Goal: Information Seeking & Learning: Compare options

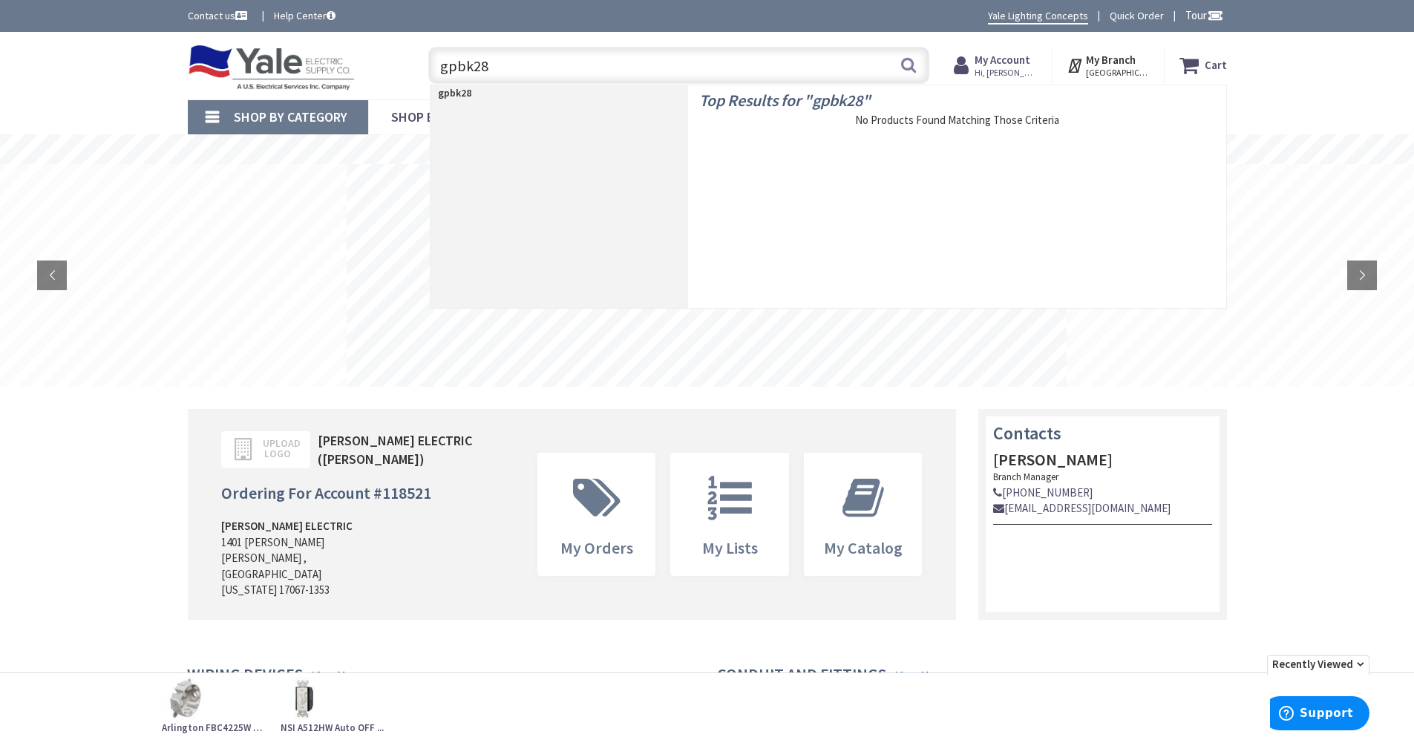
click at [1365, 77] on div "Skip to Content Toggle Nav gpbk28 gpbk28 Search Cart My Cart Close" at bounding box center [707, 66] width 1414 height 68
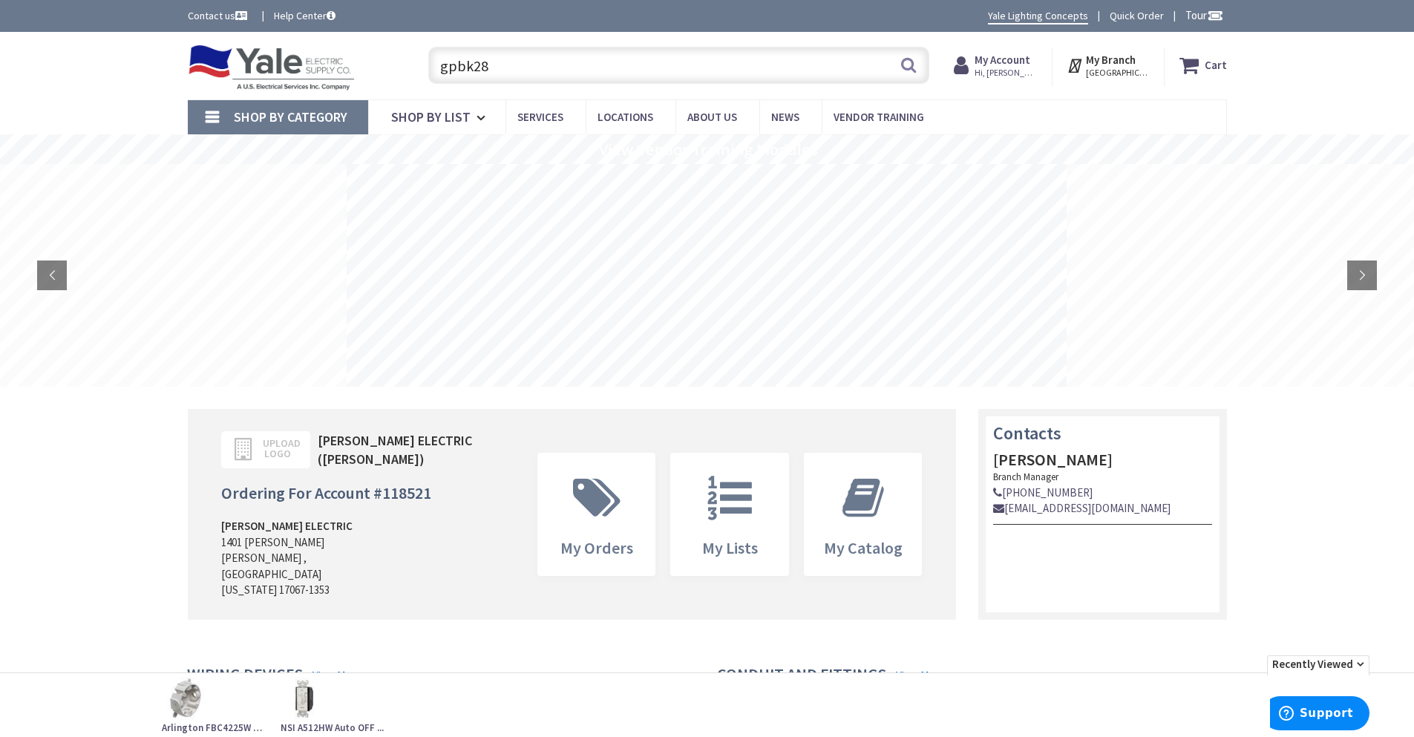
drag, startPoint x: 511, startPoint y: 73, endPoint x: 426, endPoint y: 67, distance: 84.8
click at [426, 67] on div "gpbk28 gpbk28 Search" at bounding box center [675, 64] width 508 height 47
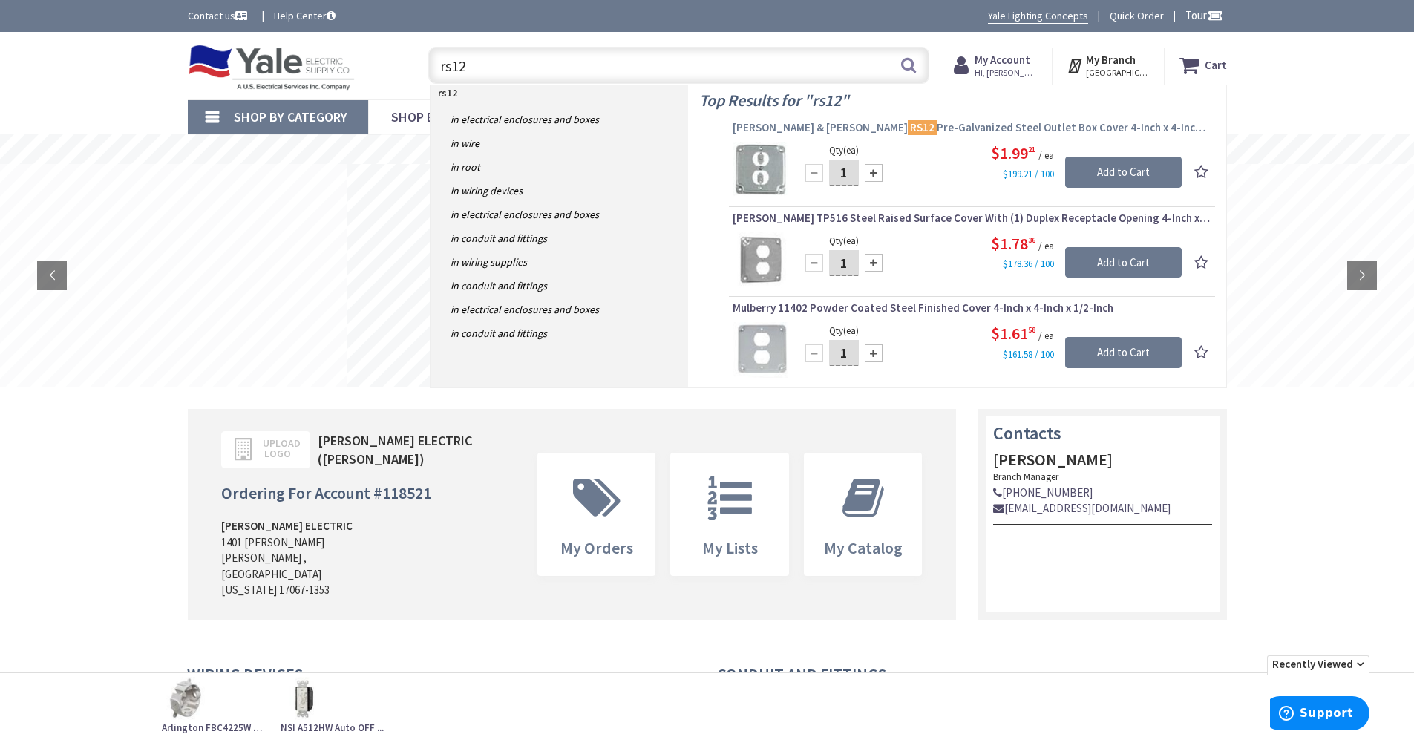
type input "rs12"
click at [898, 131] on span "Thomas & Betts RS12 Pre-Galvanized Steel Outlet Box Cover 4-Inch x 4-Inch x 1/2…" at bounding box center [971, 127] width 479 height 15
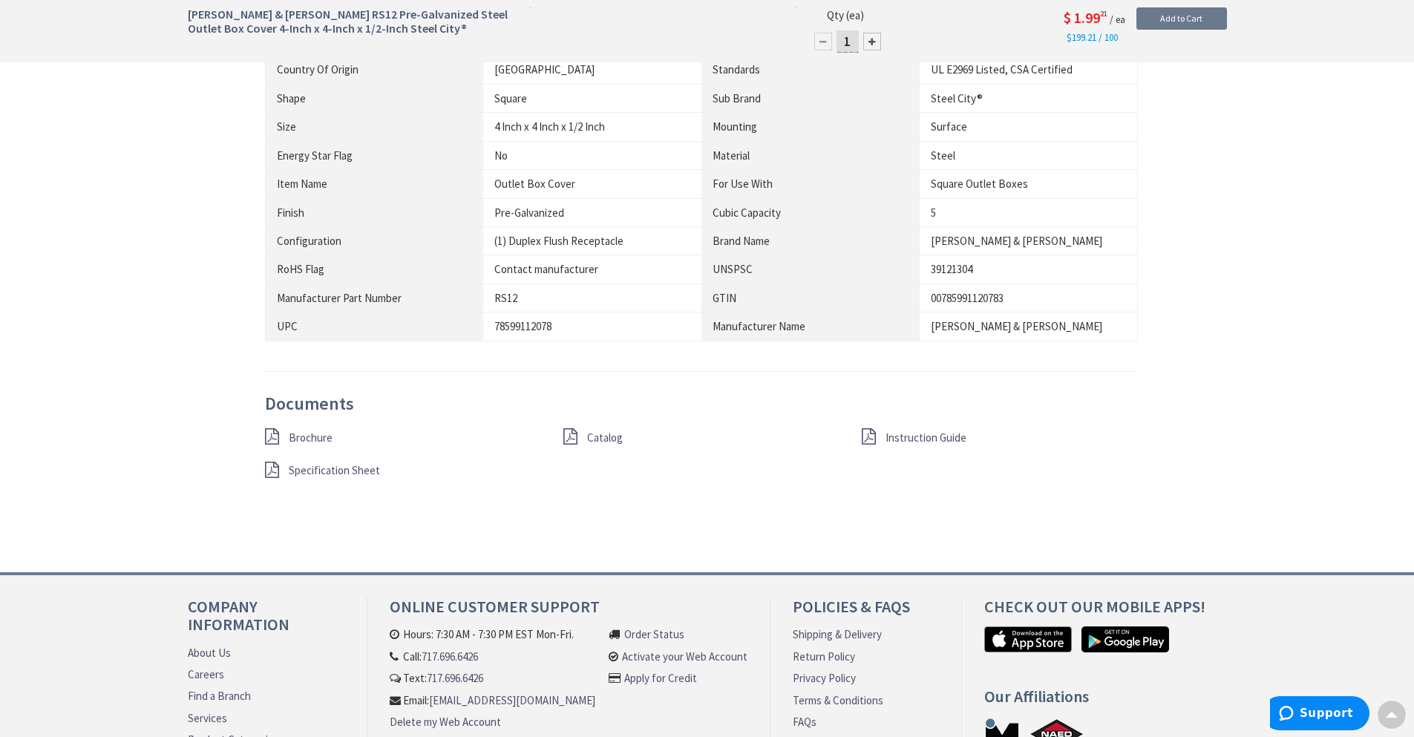
scroll to position [975, 0]
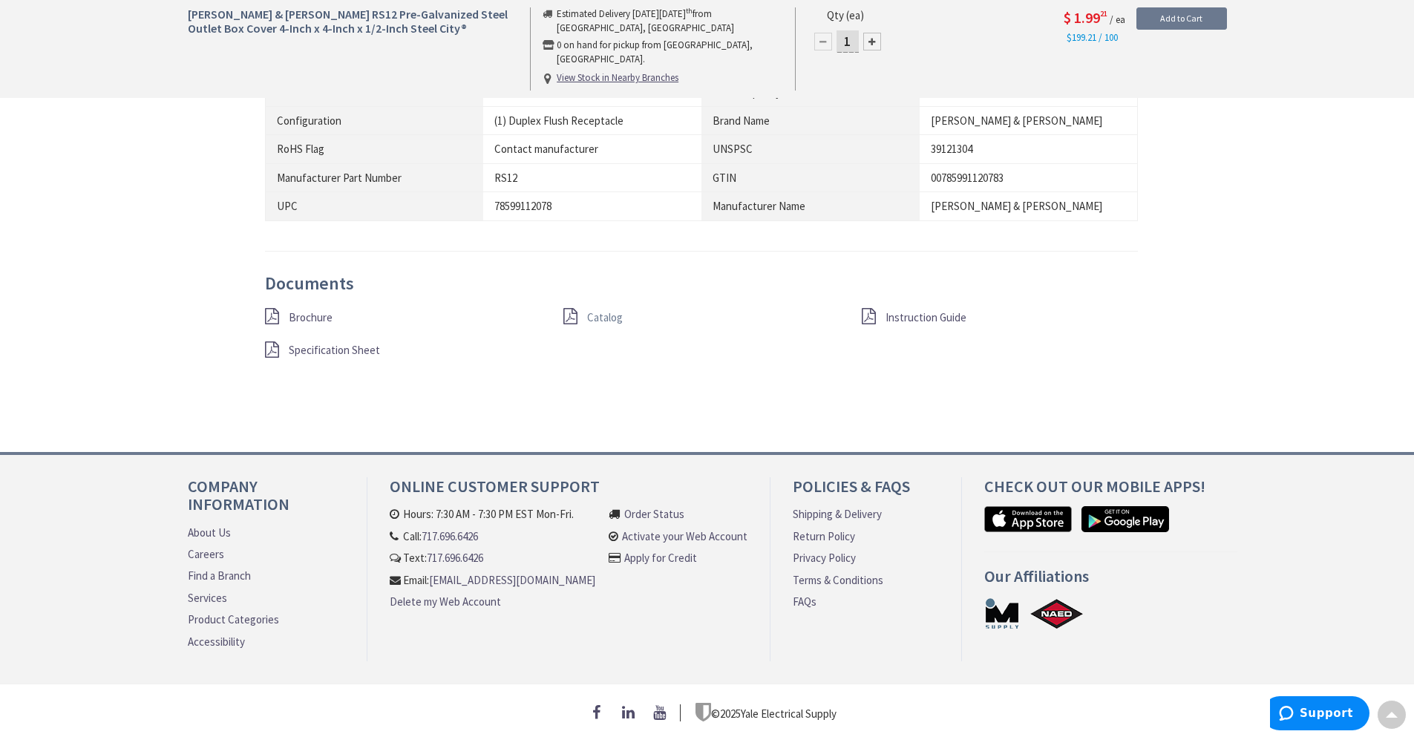
type input "[GEOGRAPHIC_DATA], [GEOGRAPHIC_DATA]"
click at [606, 310] on span "Catalog" at bounding box center [605, 317] width 36 height 14
click at [298, 309] on span "Brochure" at bounding box center [311, 316] width 44 height 14
click at [331, 343] on span "Specification Sheet" at bounding box center [334, 350] width 91 height 14
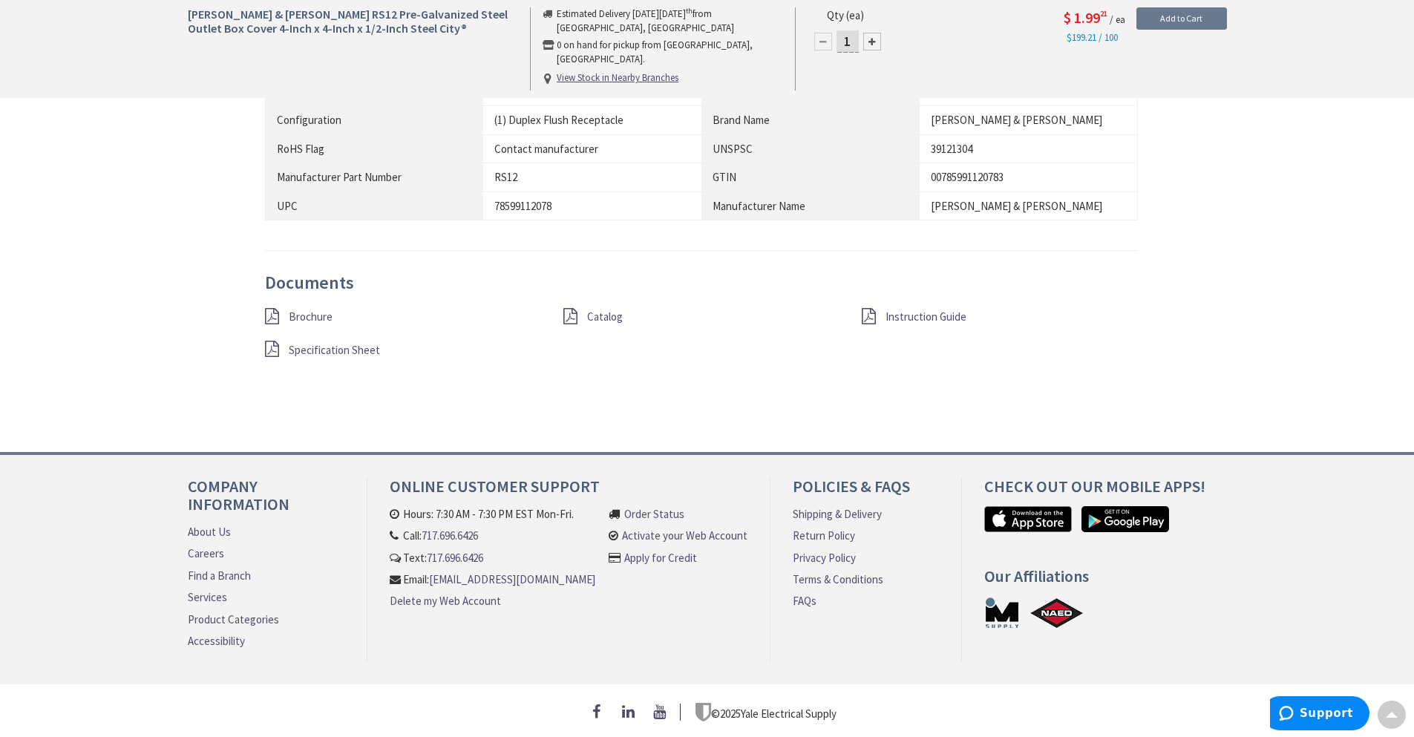
click at [1218, 307] on div "Description Thomas & Betts Steel City® Outlet box cover is suitable for using w…" at bounding box center [707, 66] width 1061 height 704
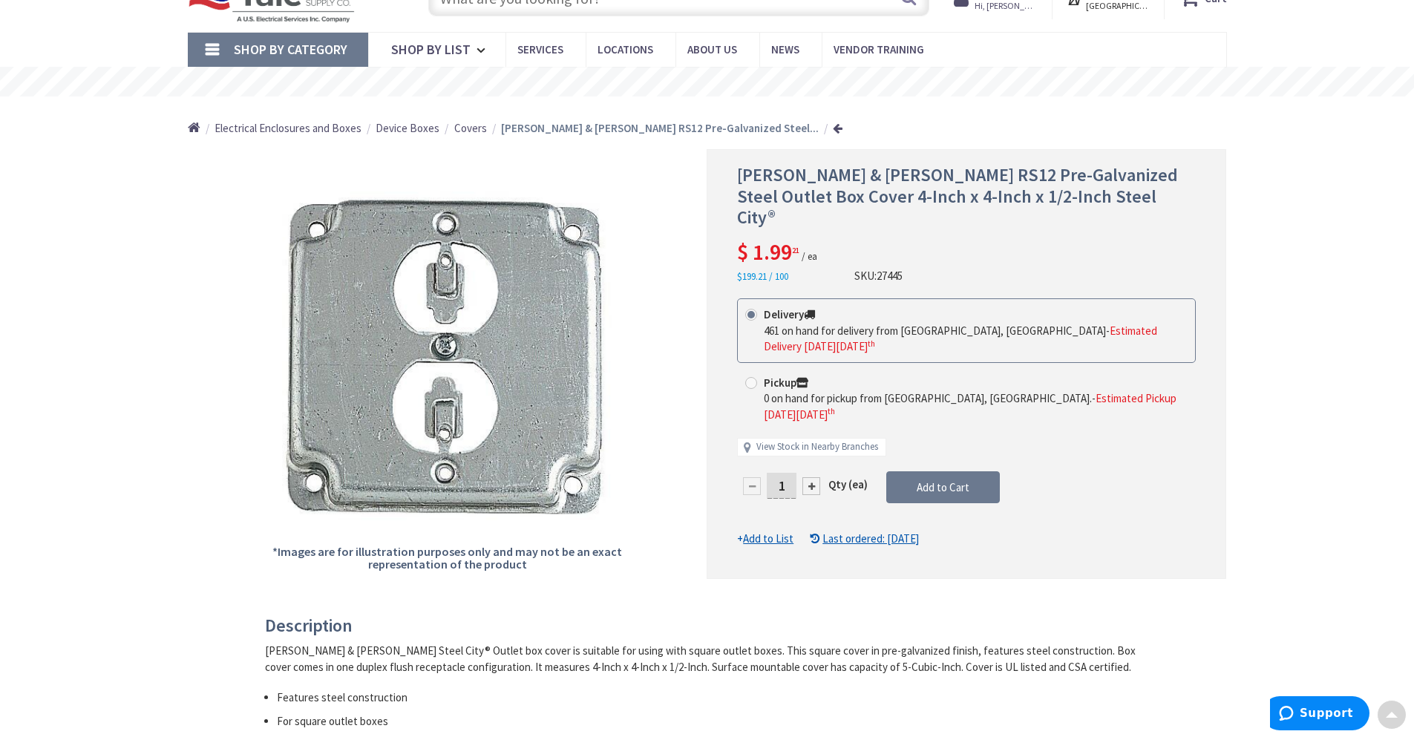
scroll to position [0, 0]
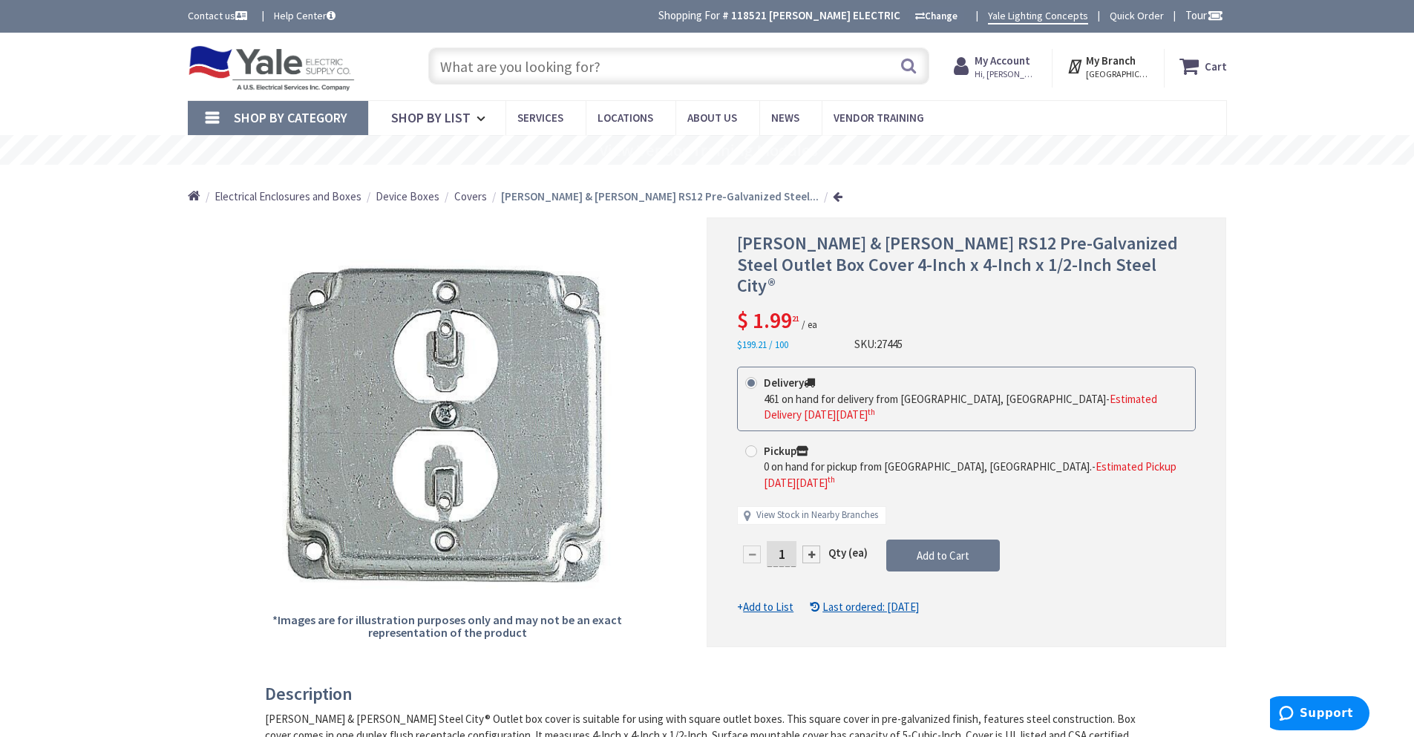
drag, startPoint x: 1361, startPoint y: 298, endPoint x: 1273, endPoint y: 239, distance: 105.8
click at [476, 70] on input "text" at bounding box center [678, 65] width 501 height 37
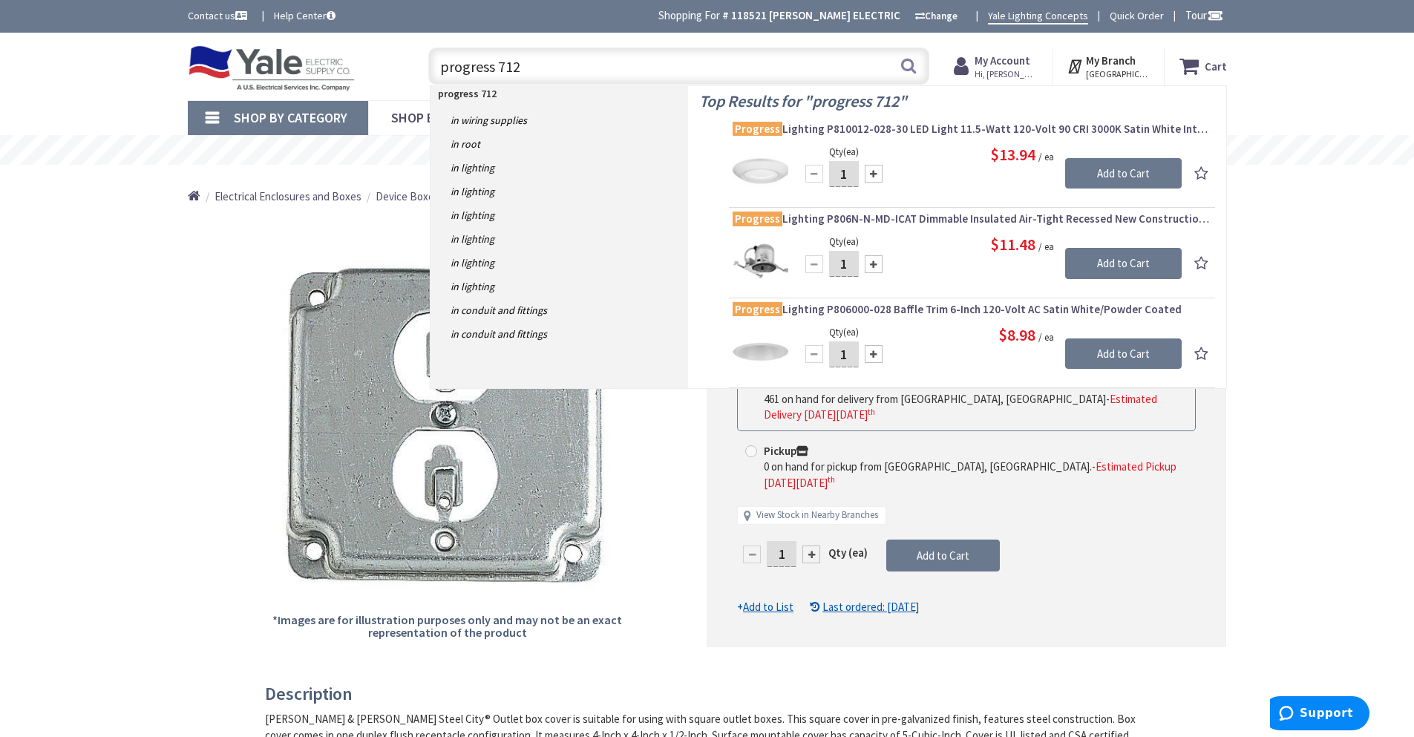
drag, startPoint x: 1289, startPoint y: 357, endPoint x: 1271, endPoint y: 375, distance: 25.7
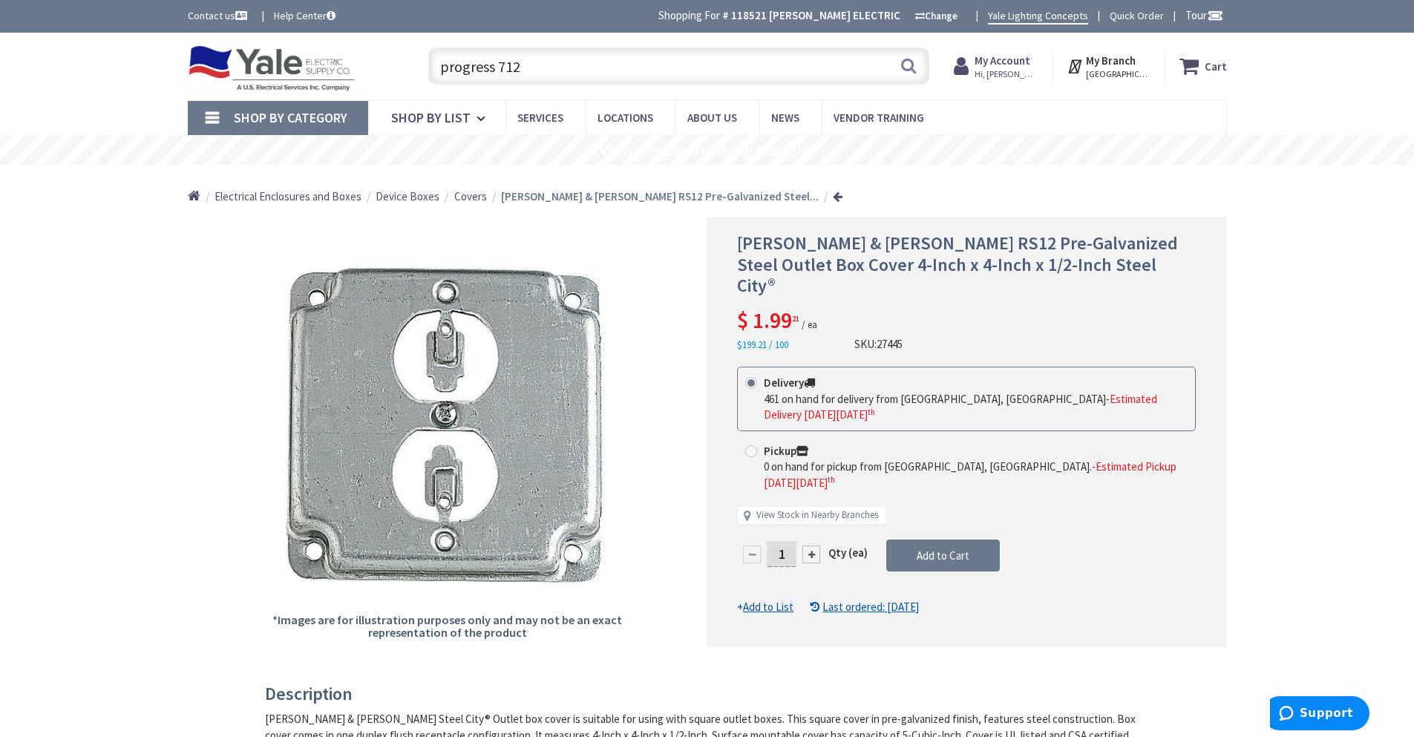
click at [555, 68] on input "progress 712" at bounding box center [678, 65] width 501 height 37
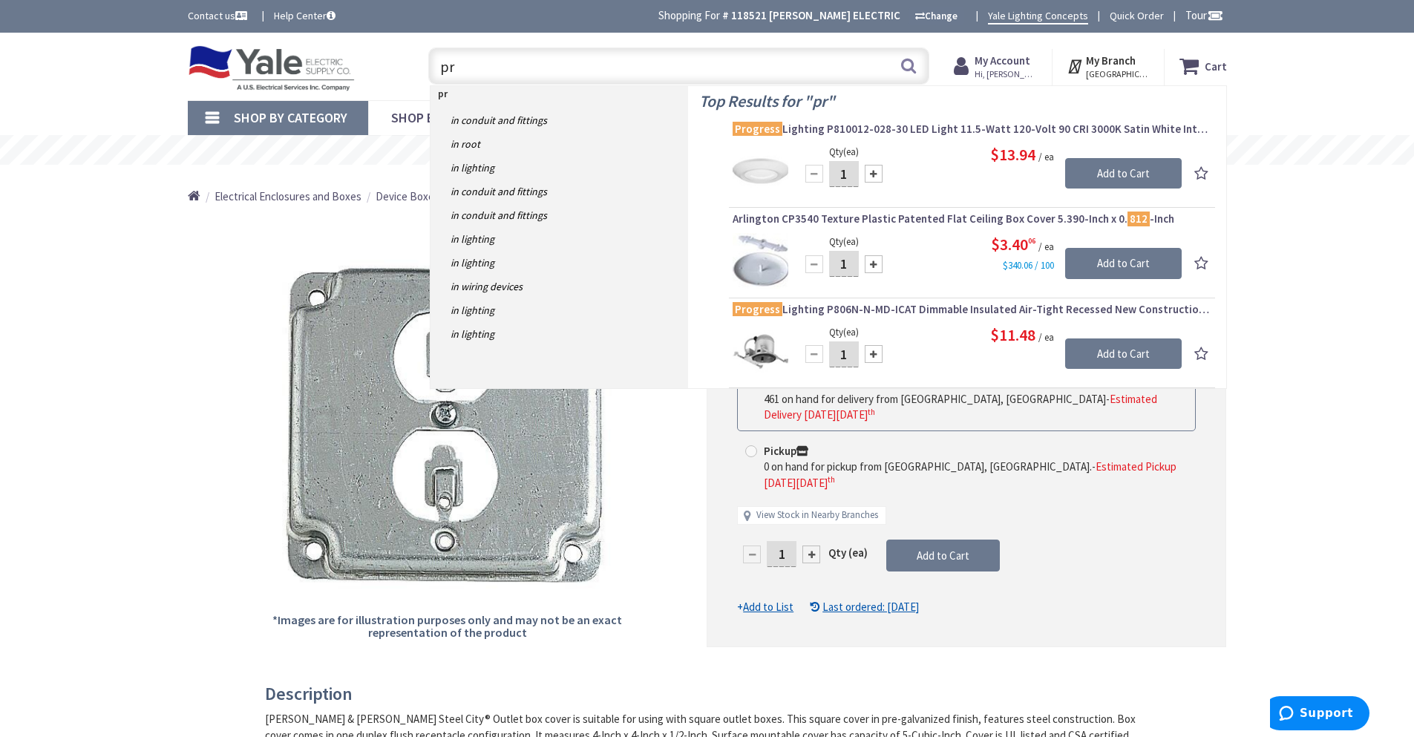
type input "p"
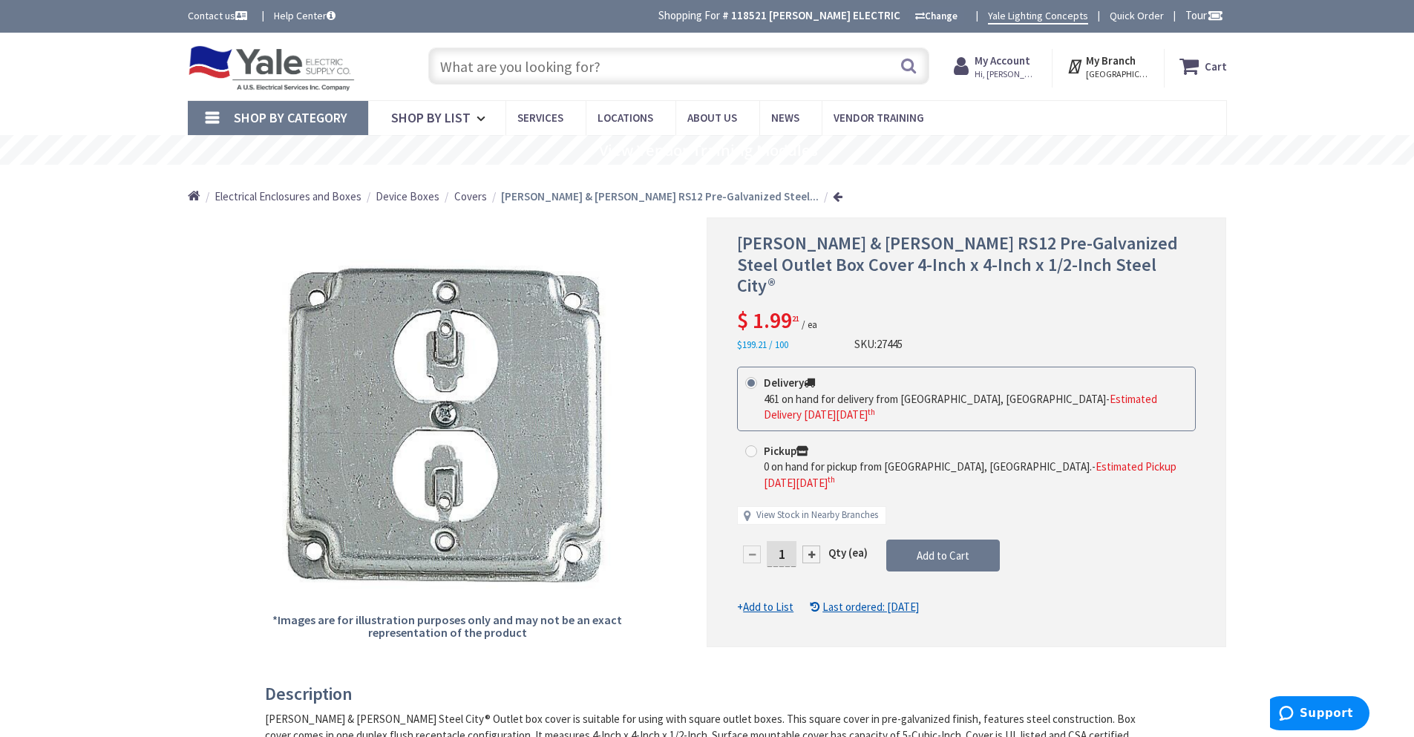
drag, startPoint x: 1379, startPoint y: 338, endPoint x: 1374, endPoint y: 332, distance: 8.5
click at [1331, 203] on div "Home Electrical Enclosures and Boxes Device Boxes Covers Thomas & Betts RS12 Pr…" at bounding box center [707, 191] width 1414 height 53
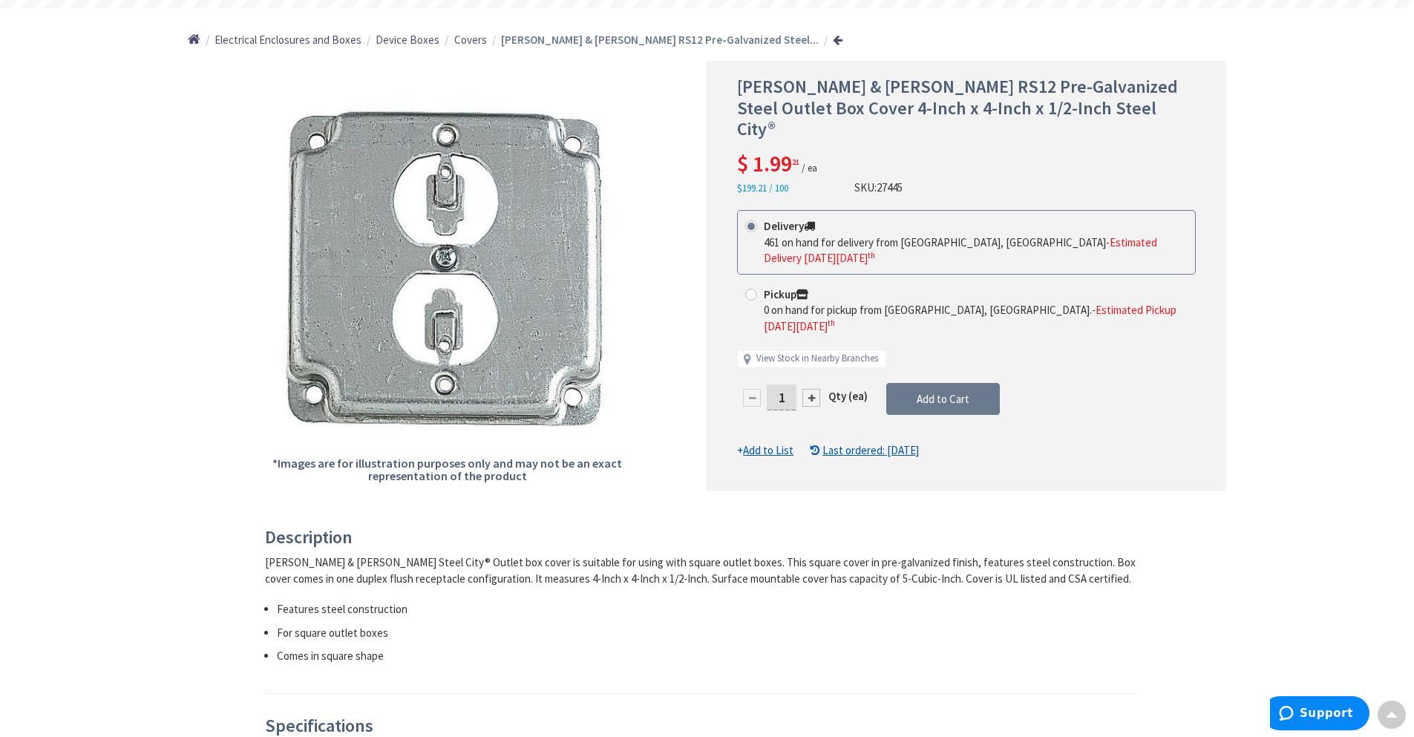
scroll to position [99, 0]
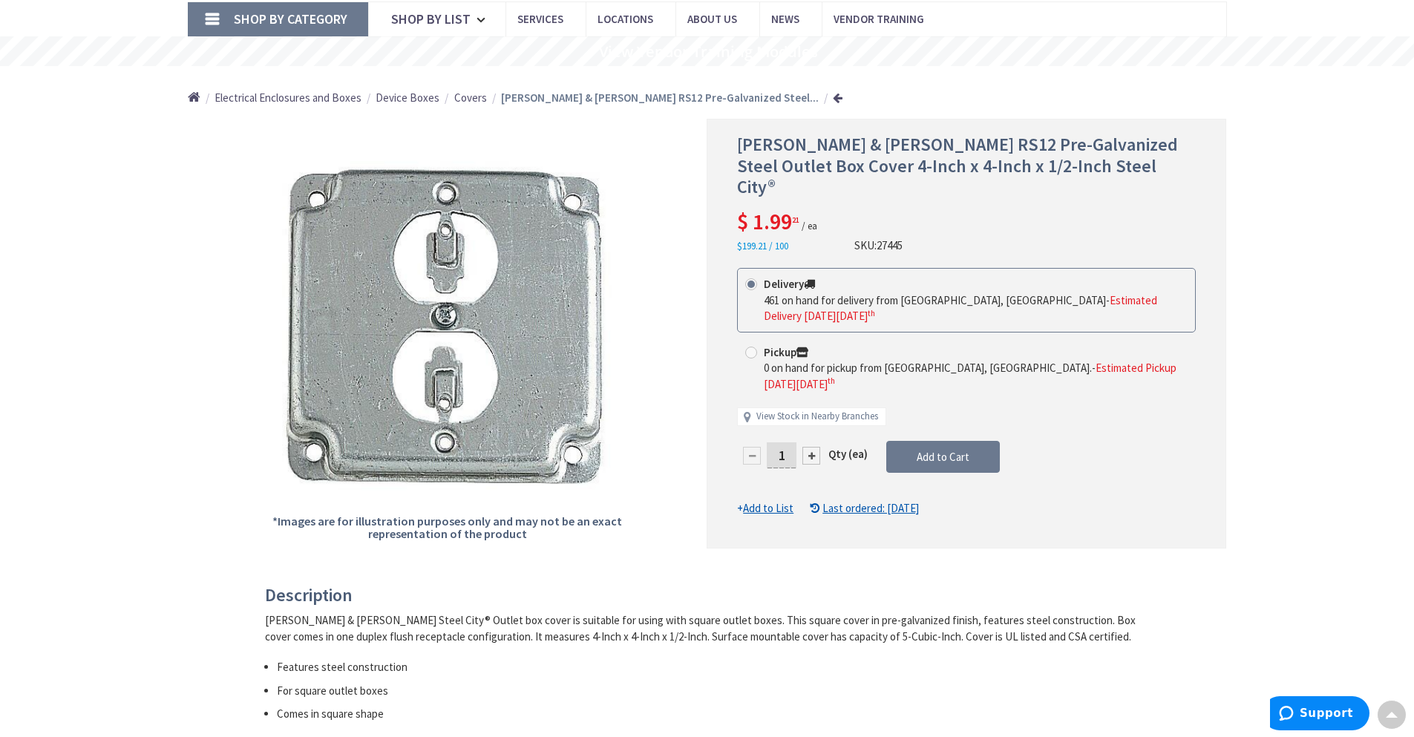
click at [784, 442] on input "1" at bounding box center [782, 455] width 30 height 26
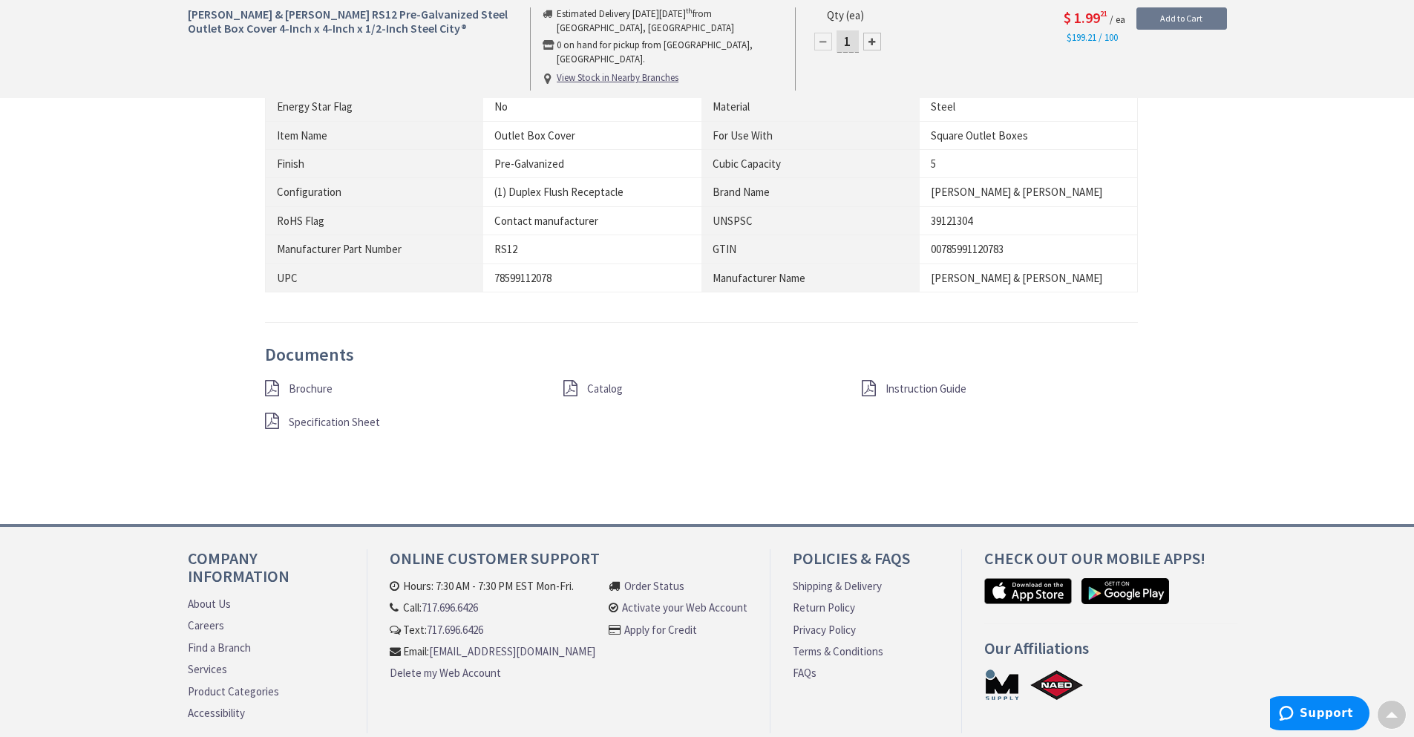
scroll to position [977, 0]
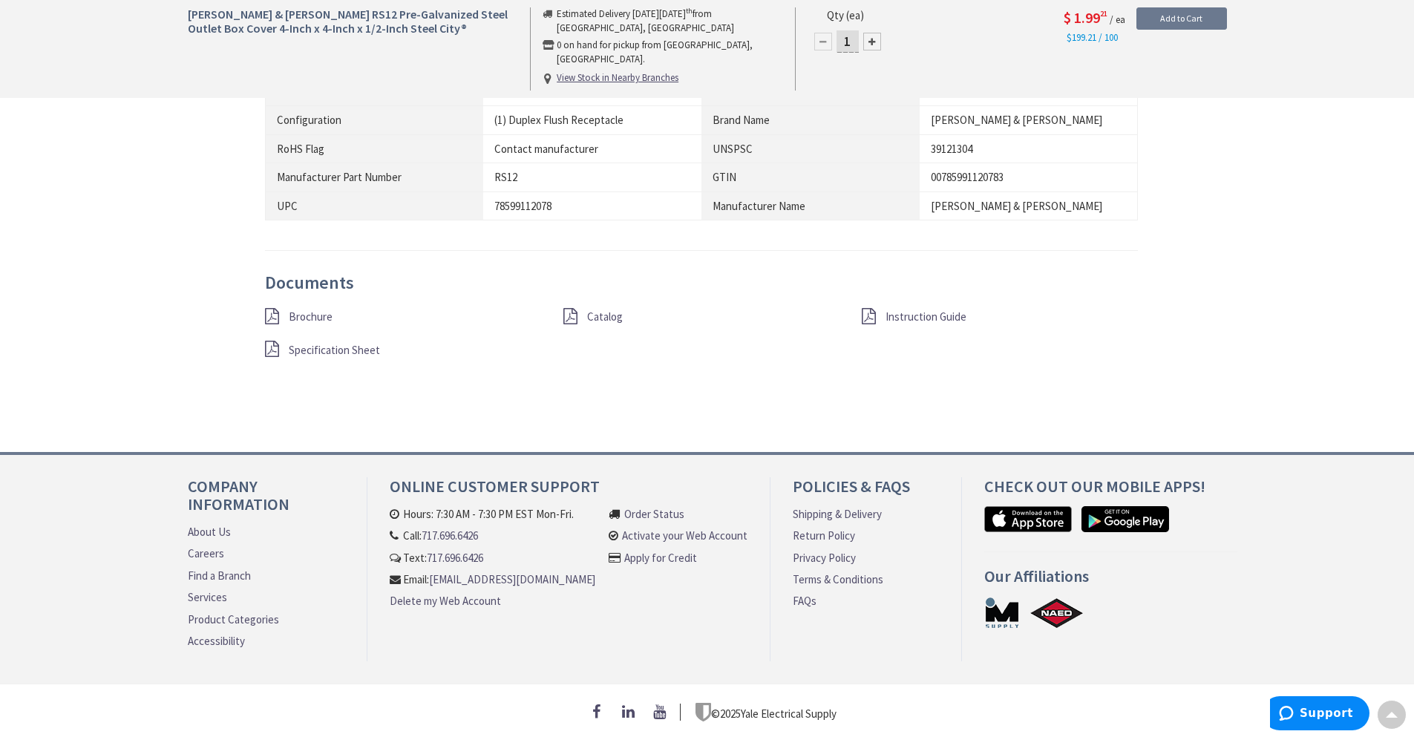
click at [283, 310] on div "Brochure" at bounding box center [403, 316] width 298 height 19
click at [299, 310] on span "Brochure" at bounding box center [311, 316] width 44 height 14
click at [594, 309] on span "Catalog" at bounding box center [605, 316] width 36 height 14
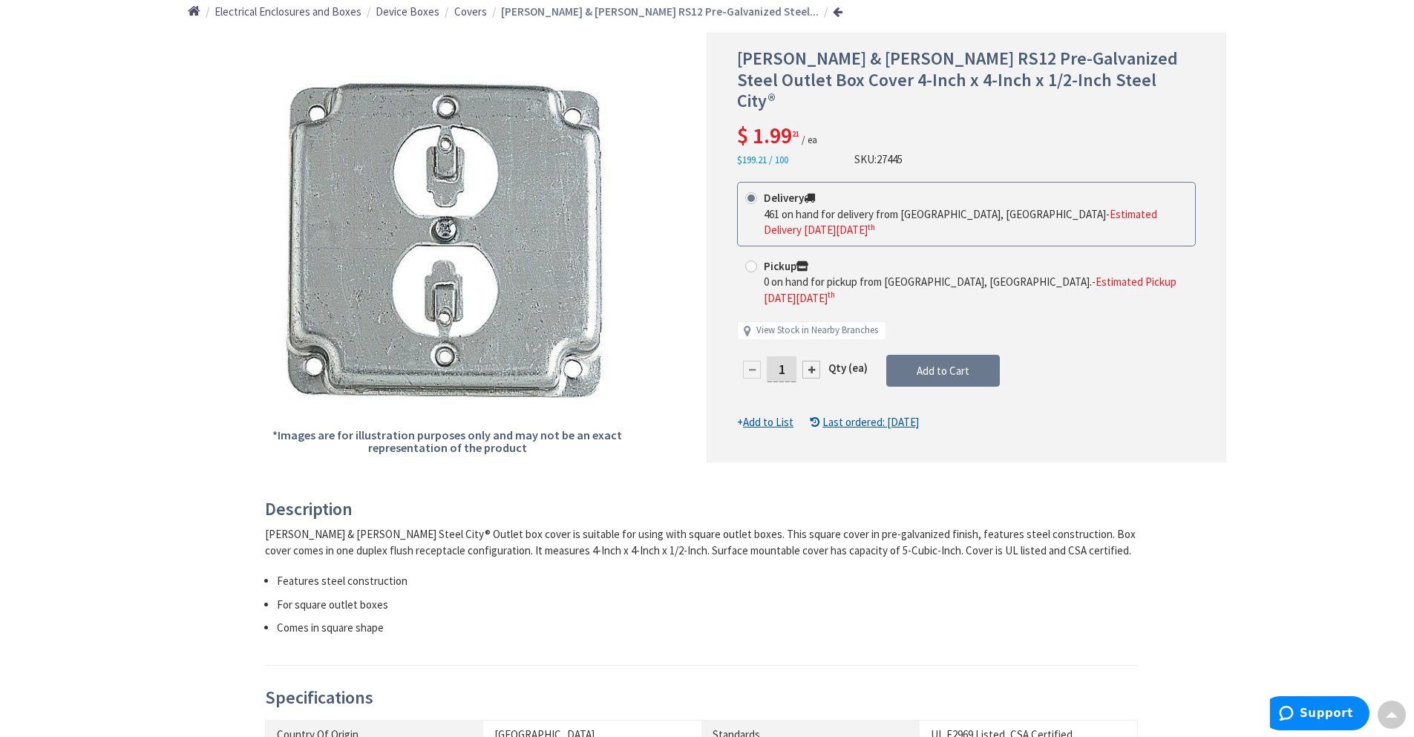
scroll to position [0, 0]
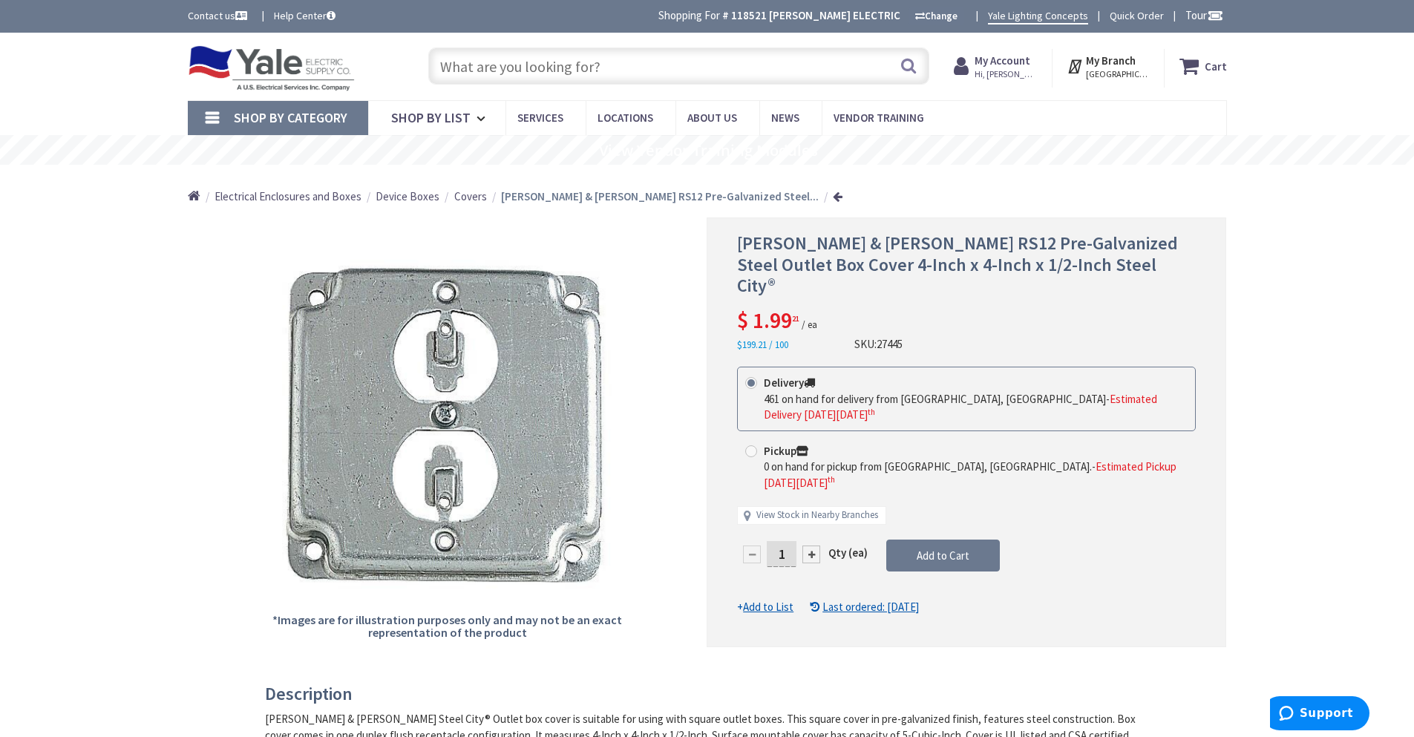
click at [534, 67] on input "text" at bounding box center [678, 65] width 501 height 37
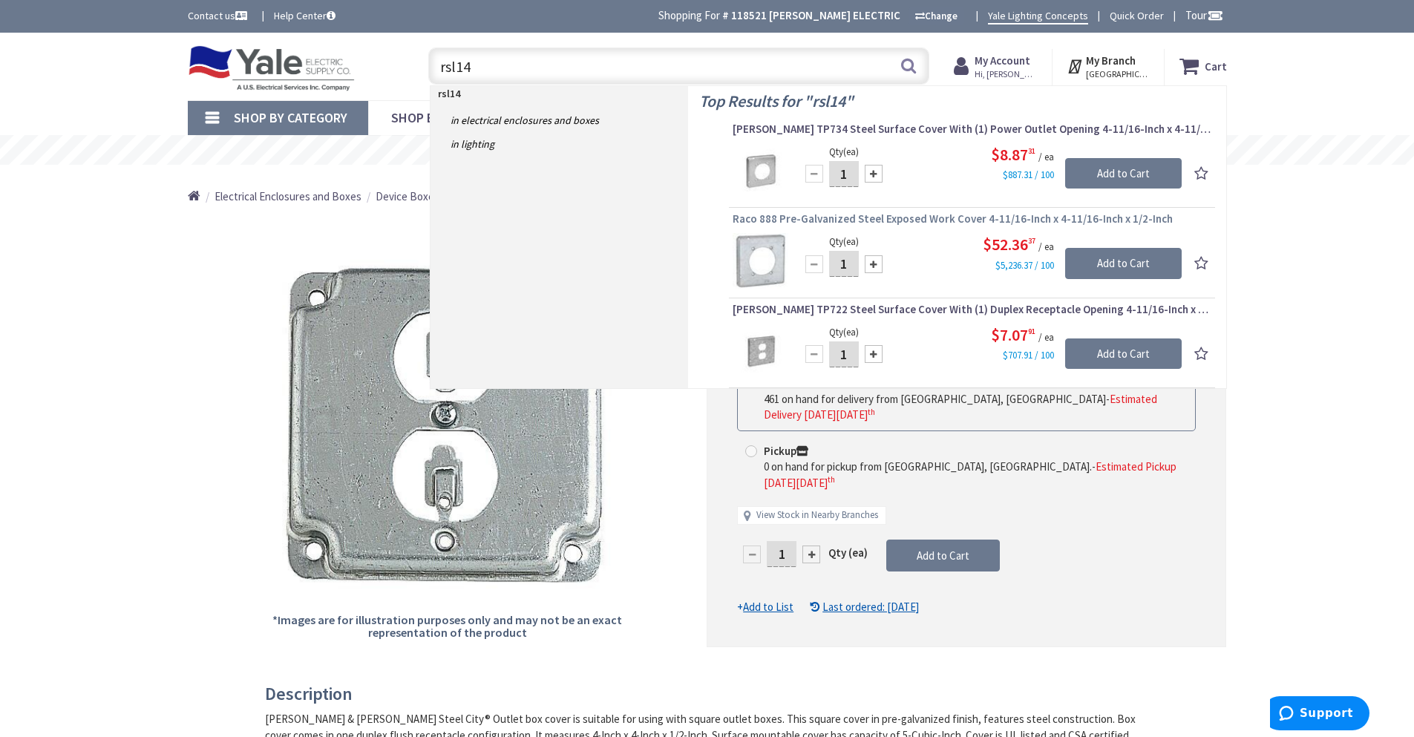
type input "rsl14"
click at [899, 218] on span "Raco 888 Pre-Galvanized Steel Exposed Work Cover 4-11/16-Inch x 4-11/16-Inch x …" at bounding box center [971, 218] width 479 height 15
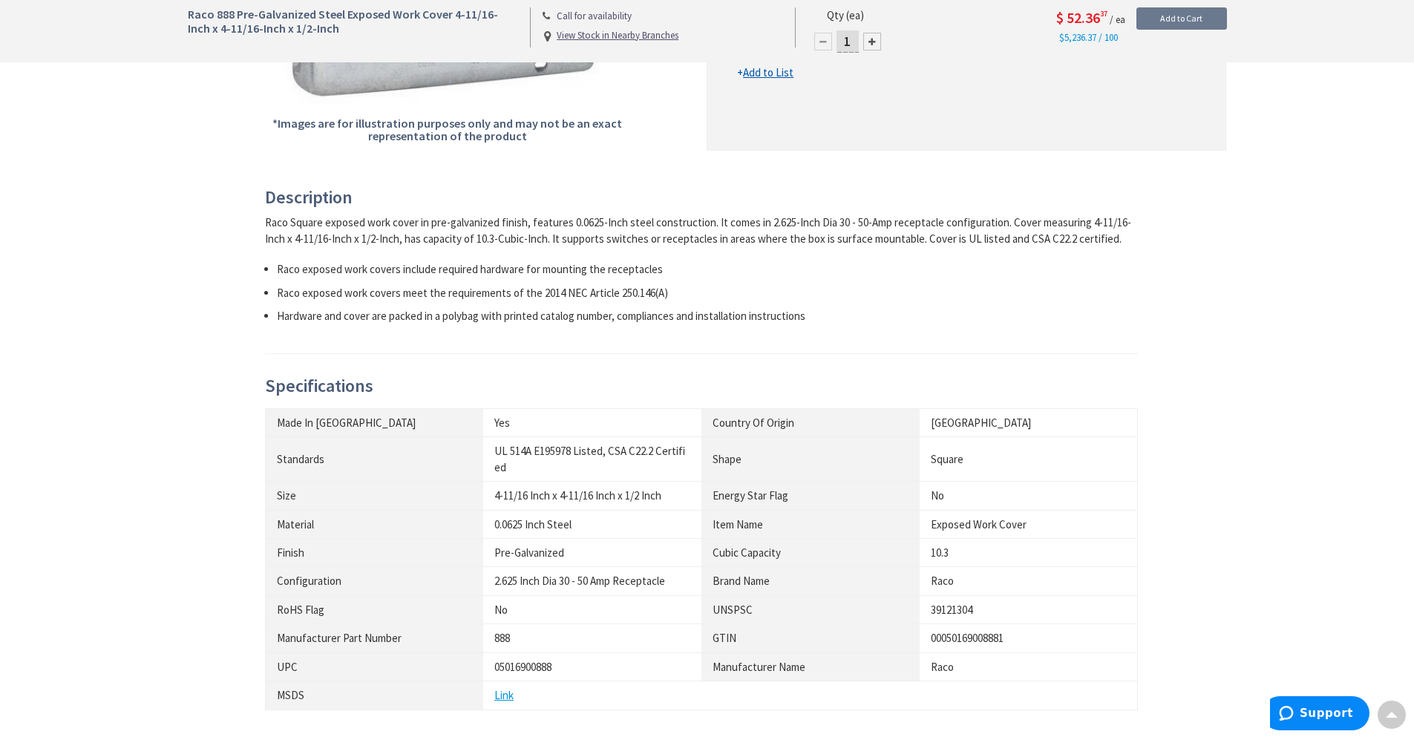
scroll to position [793, 0]
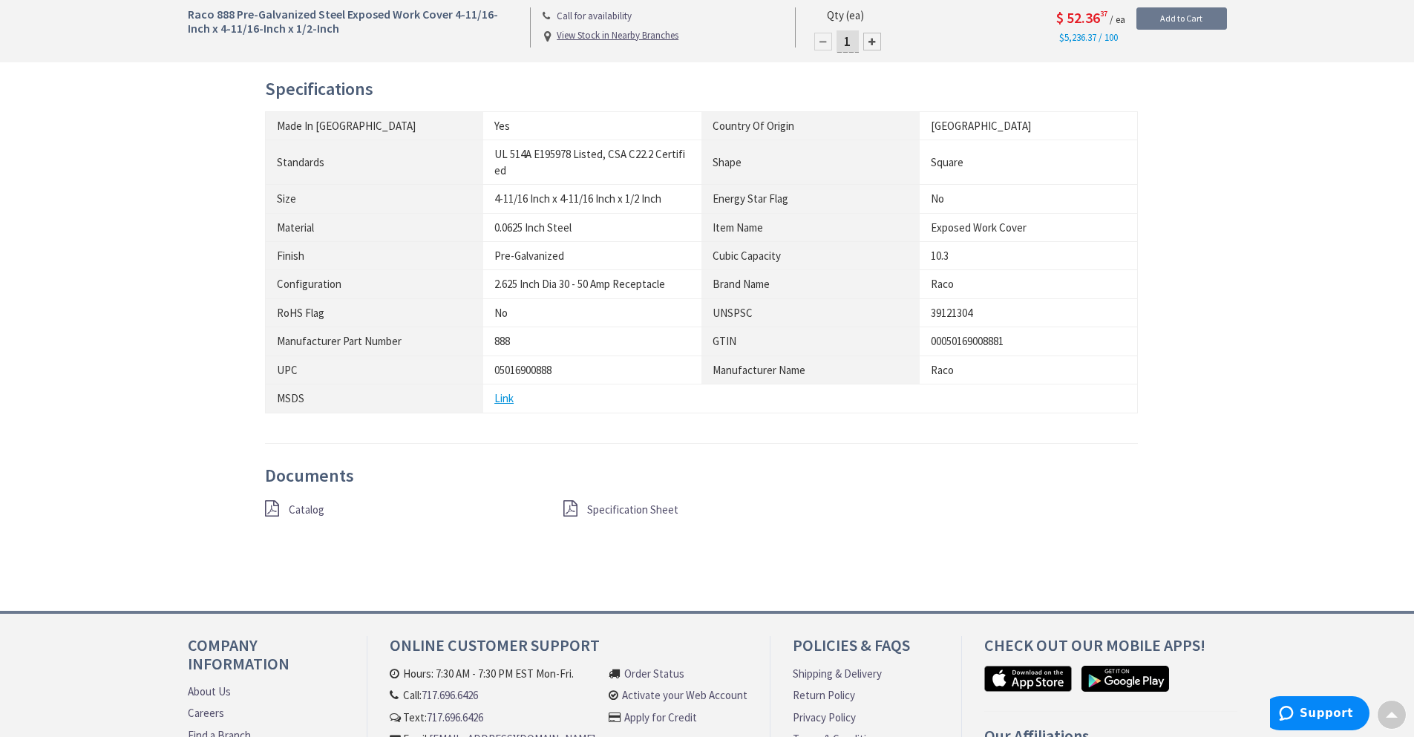
click at [306, 511] on span "Catalog" at bounding box center [307, 509] width 36 height 14
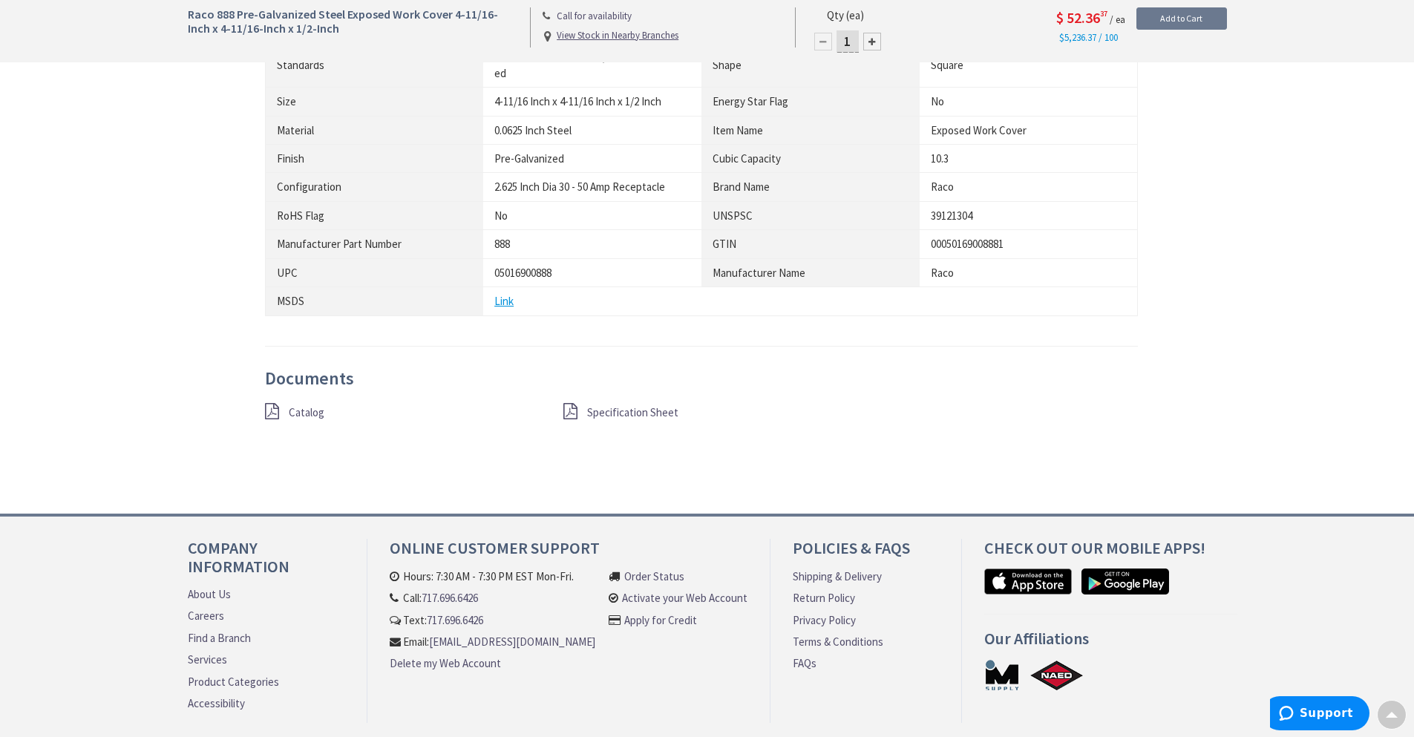
click at [619, 414] on span "Specification Sheet" at bounding box center [632, 412] width 91 height 14
